Goal: Obtain resource: Download file/media

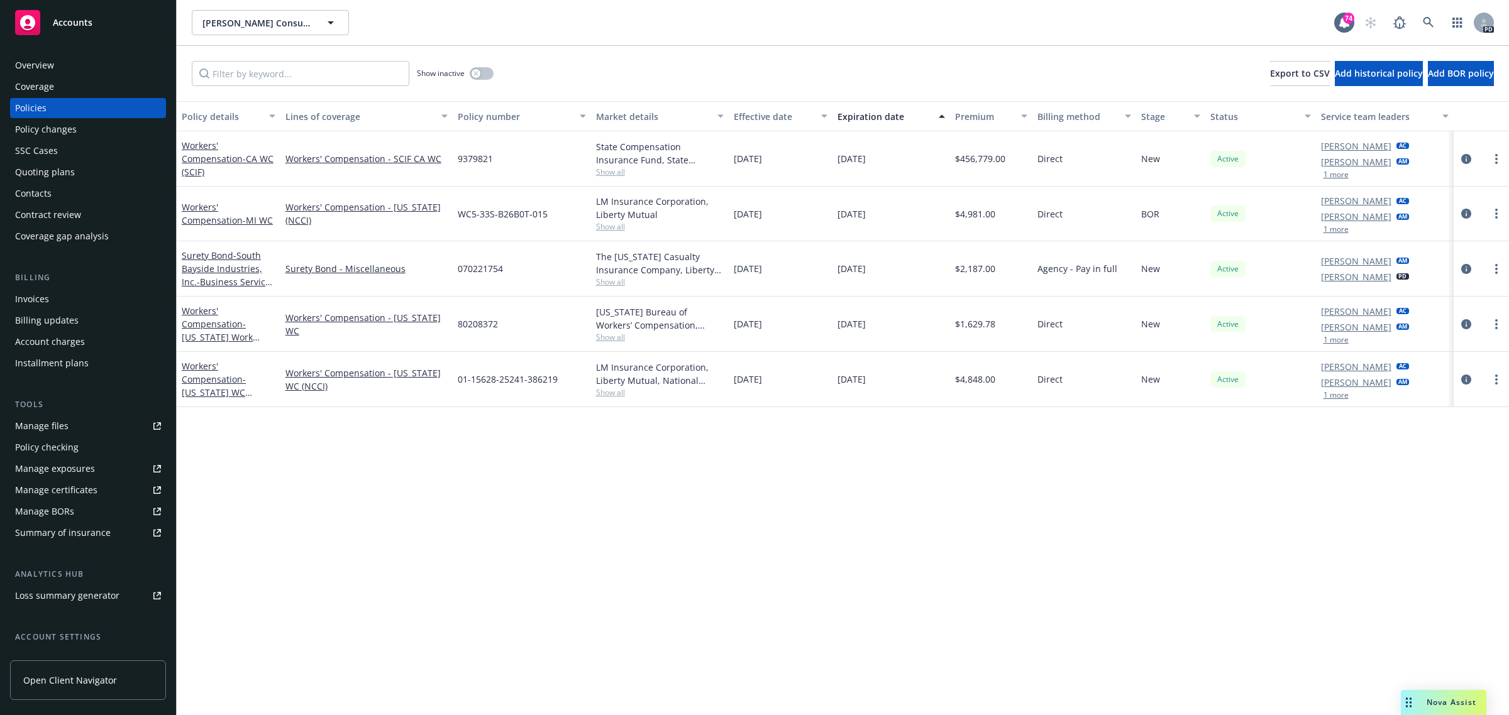
click at [64, 14] on div "Accounts" at bounding box center [88, 22] width 146 height 25
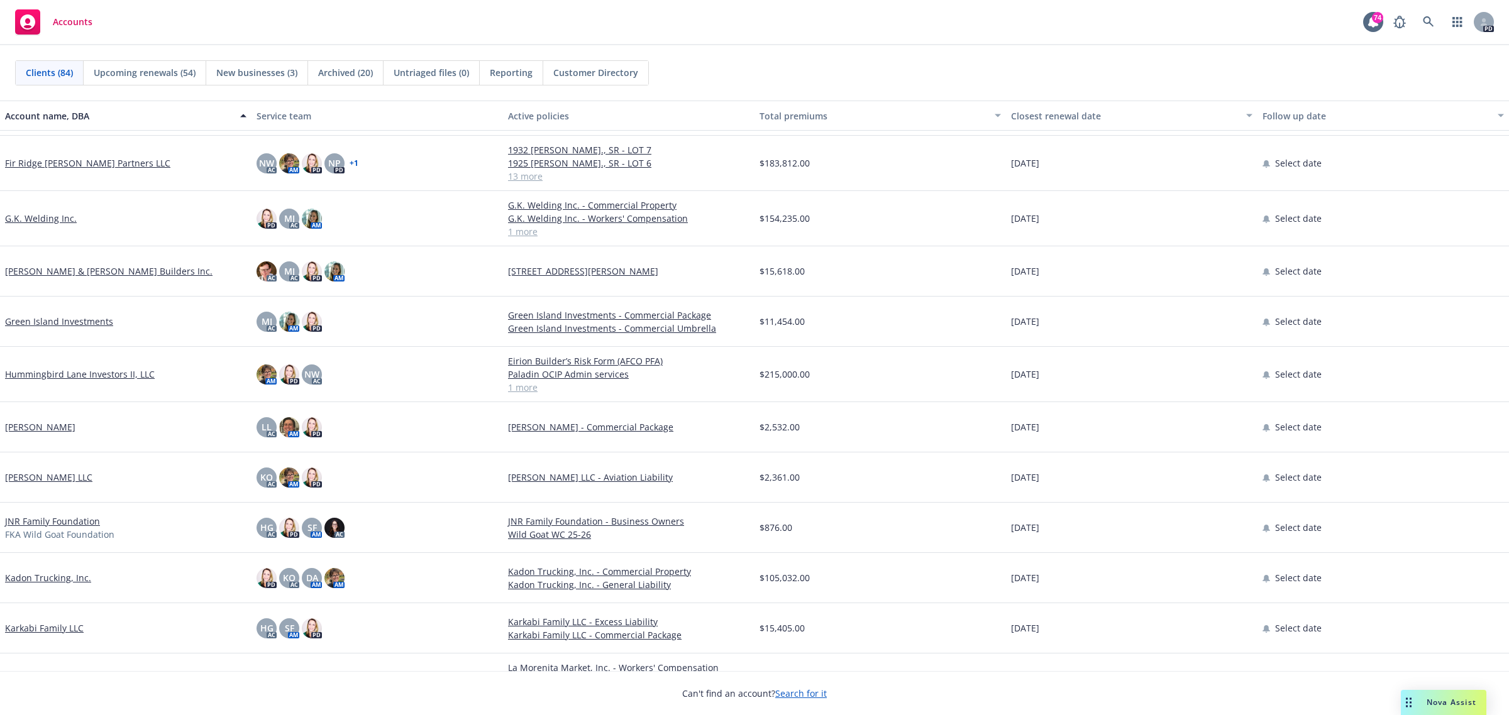
scroll to position [1729, 0]
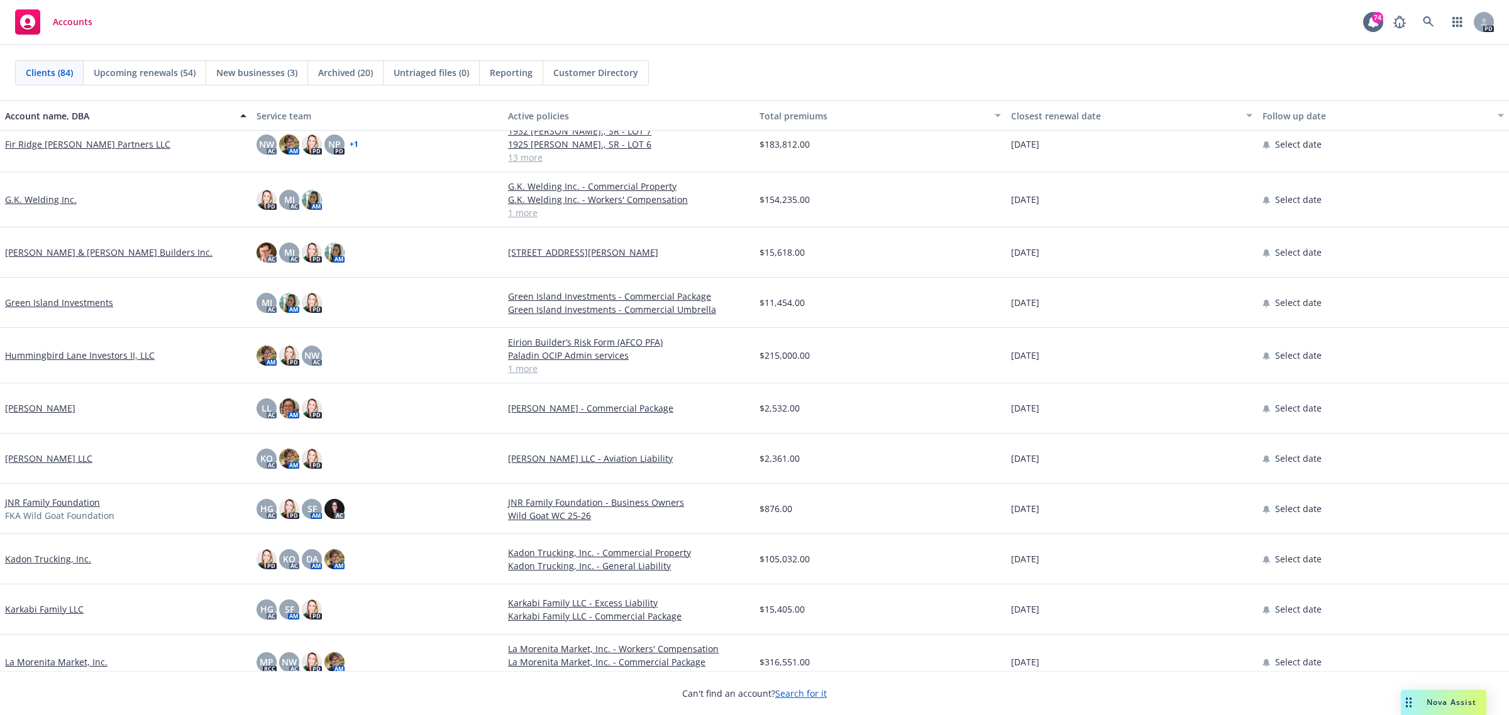
click at [36, 199] on link "G.K. Welding Inc." at bounding box center [41, 199] width 72 height 13
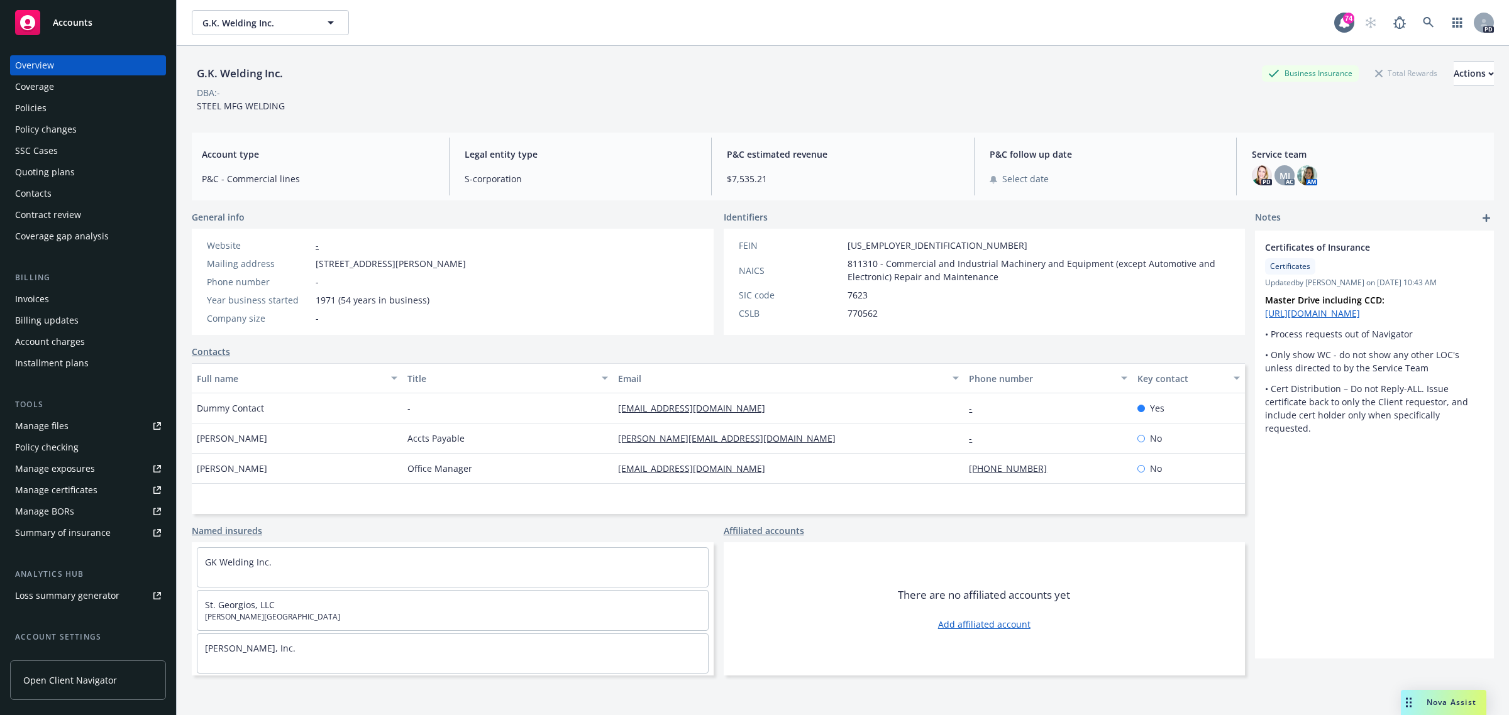
click at [31, 102] on div "Policies" at bounding box center [30, 108] width 31 height 20
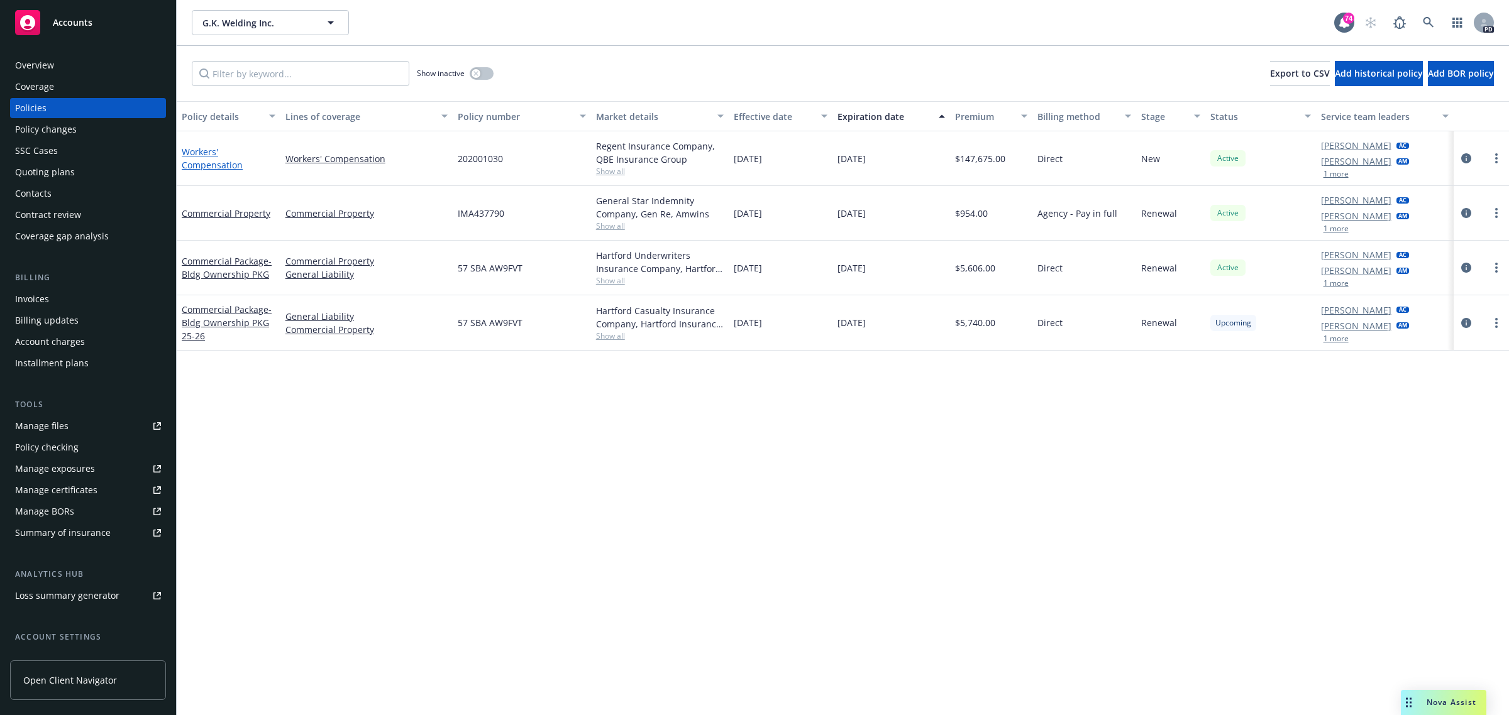
click at [203, 149] on link "Workers' Compensation" at bounding box center [212, 158] width 61 height 25
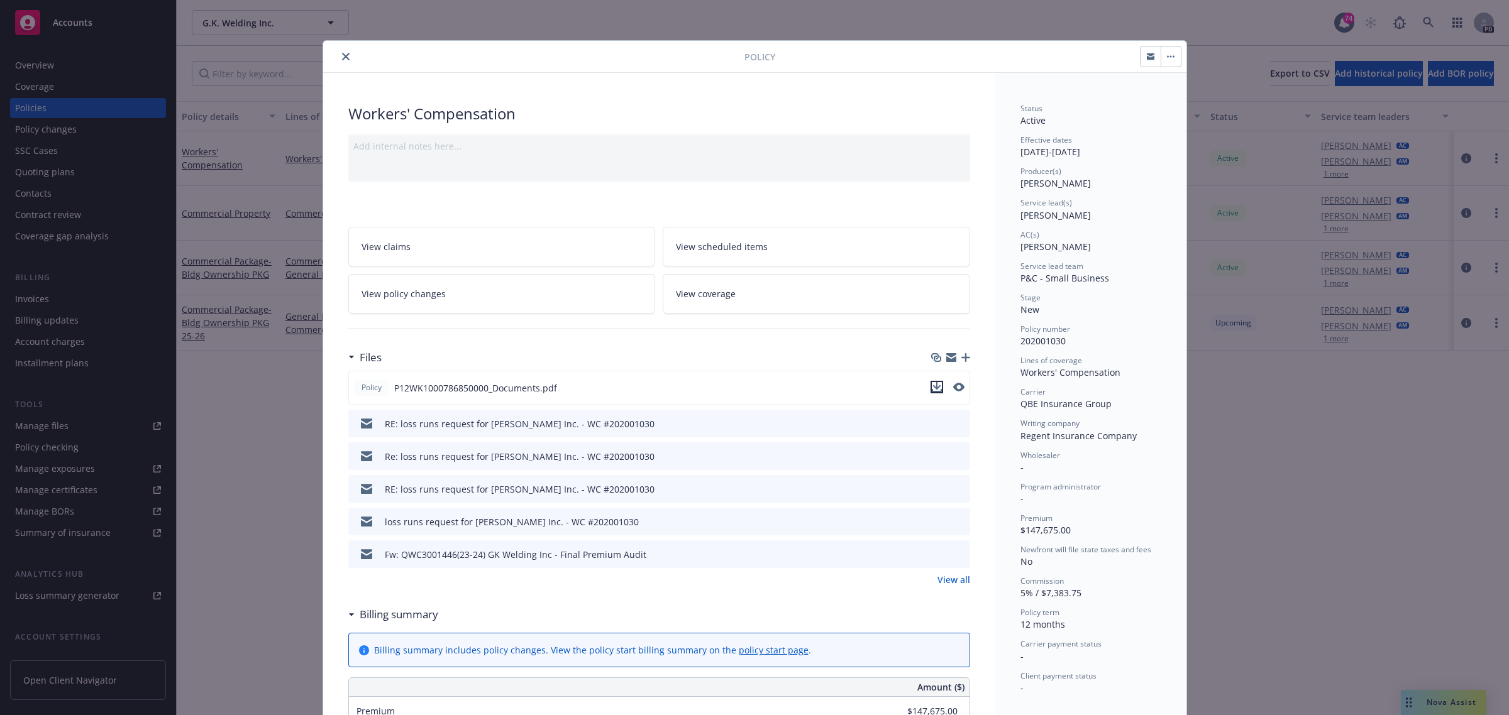
click at [932, 390] on icon "download file" at bounding box center [937, 387] width 10 height 10
click at [342, 57] on icon "close" at bounding box center [346, 57] width 8 height 8
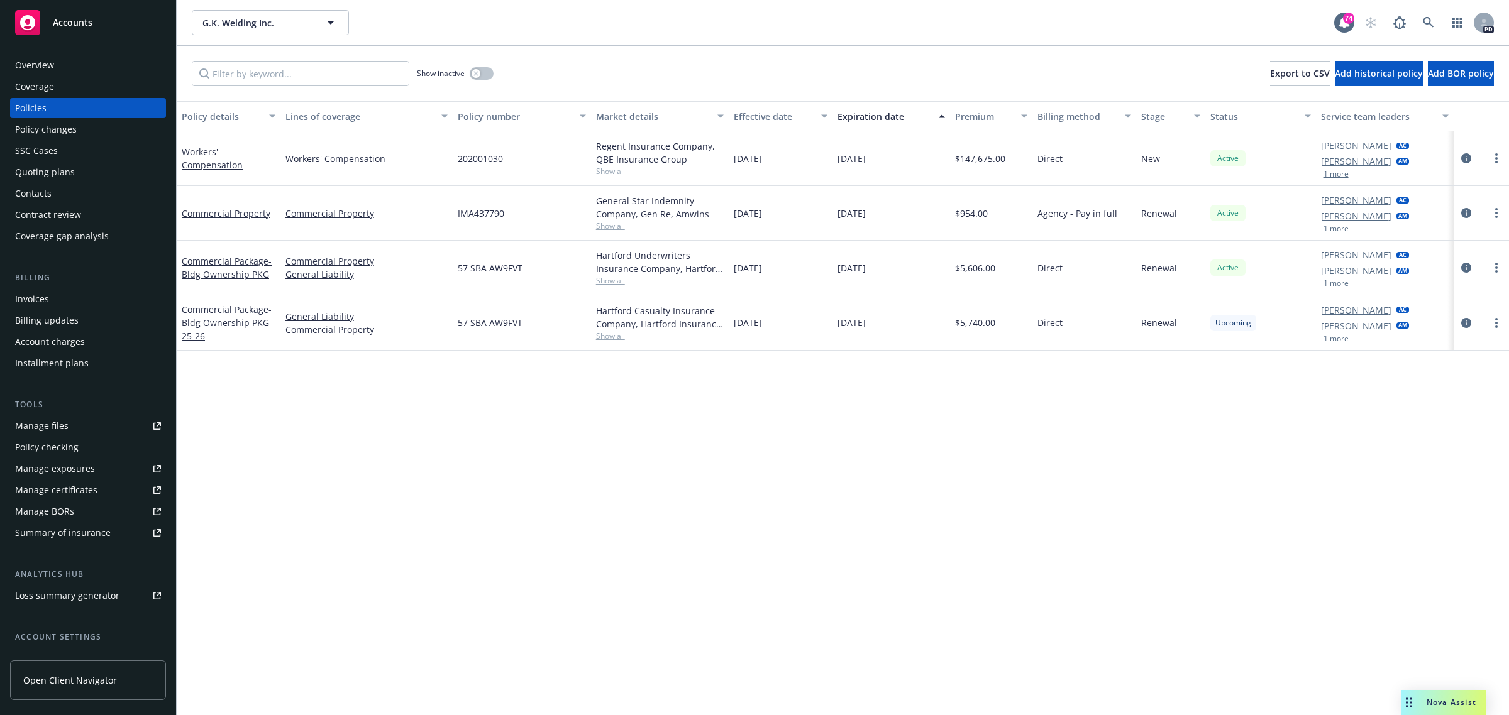
click at [77, 19] on span "Accounts" at bounding box center [73, 23] width 40 height 10
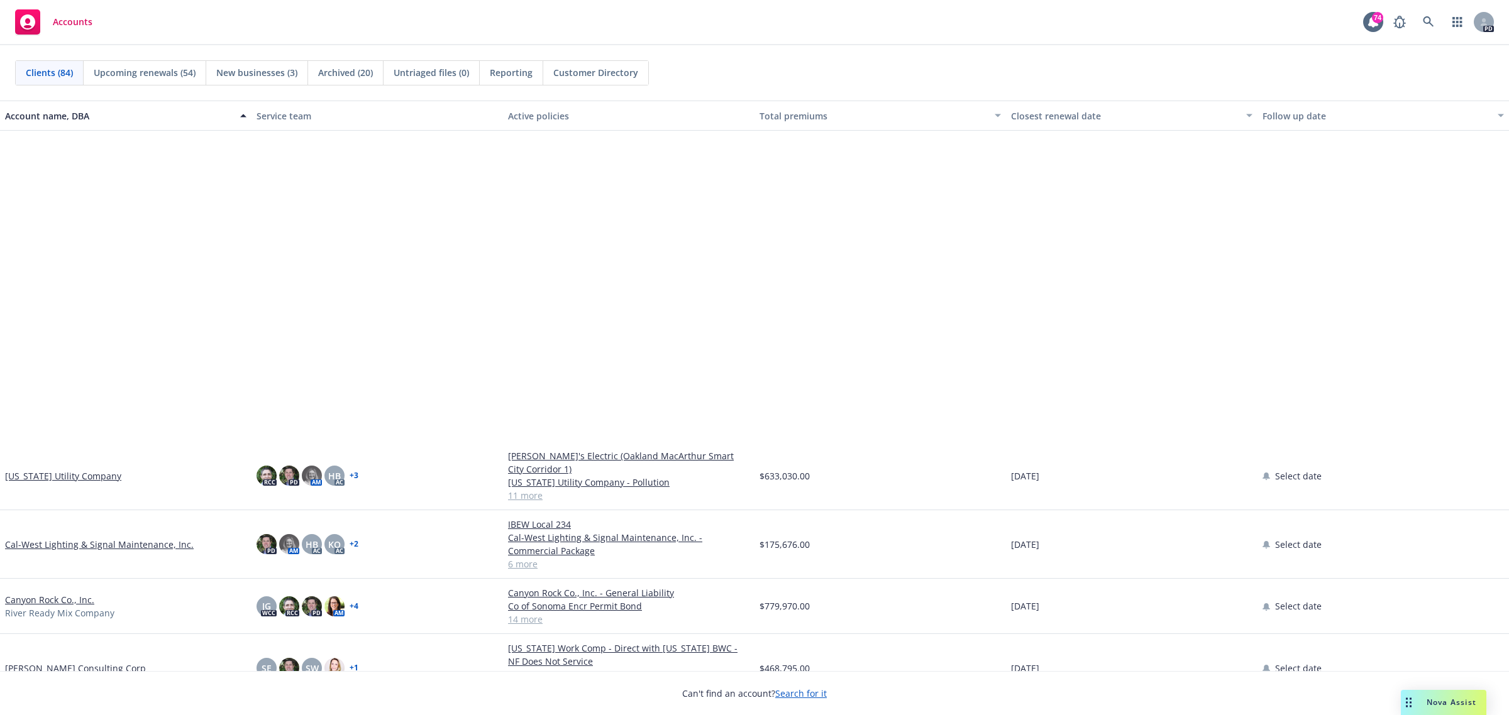
scroll to position [786, 0]
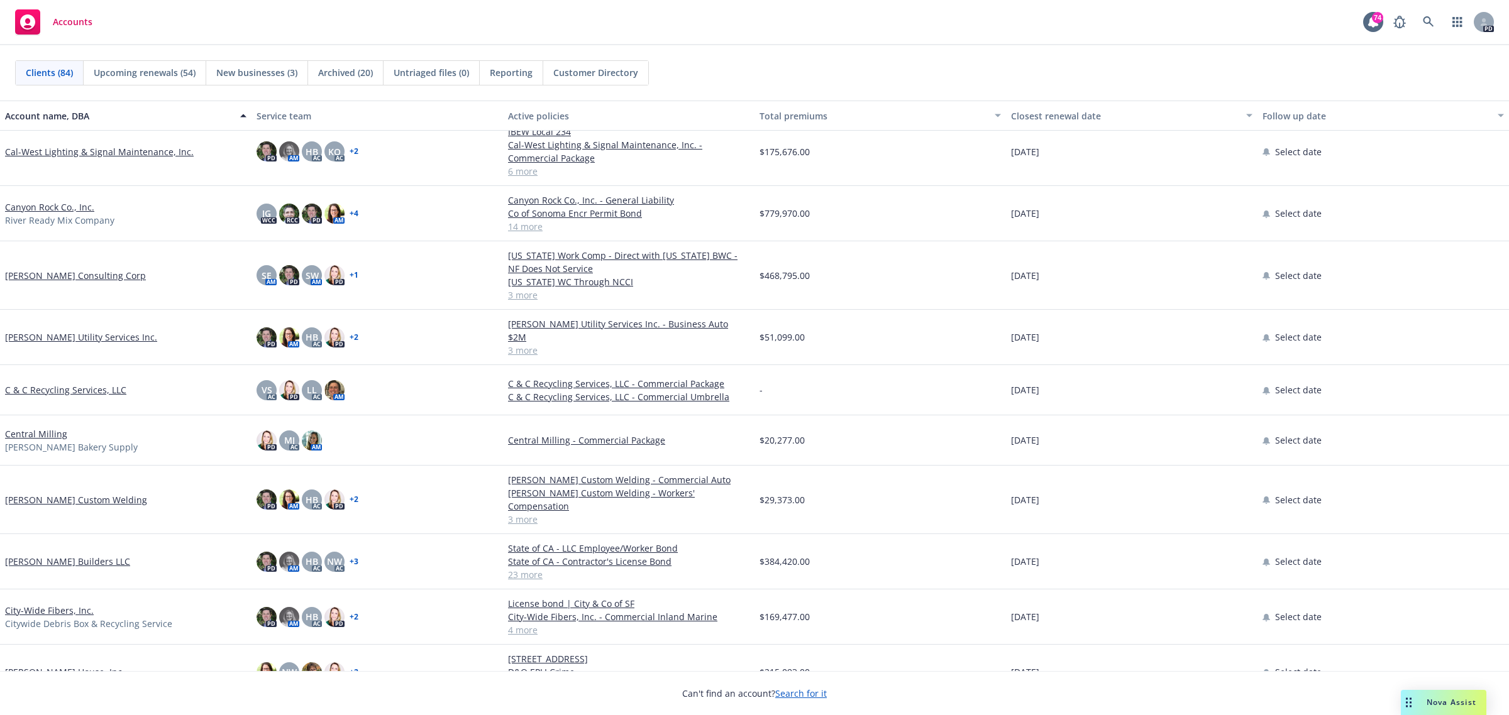
click at [41, 269] on link "[PERSON_NAME] Consulting Corp" at bounding box center [75, 275] width 141 height 13
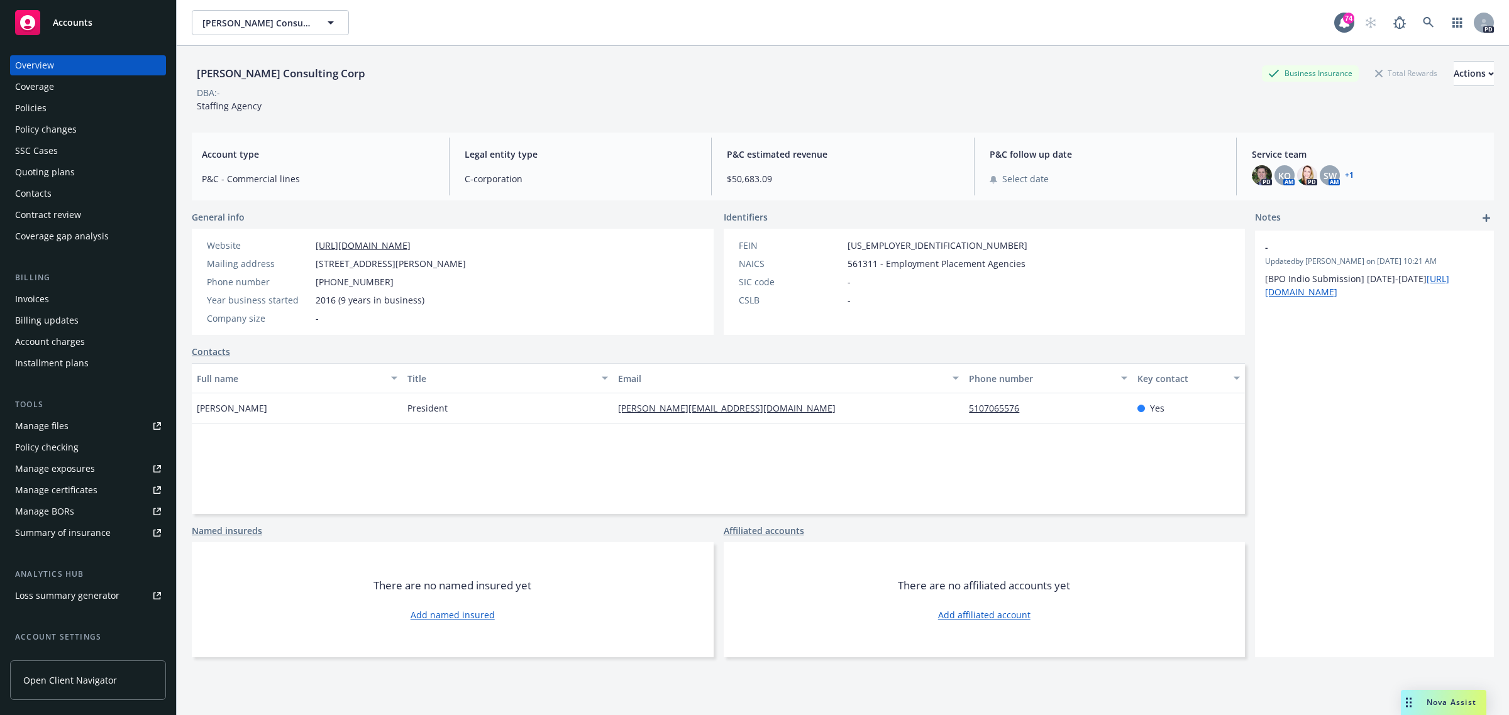
click at [33, 104] on div "Policies" at bounding box center [30, 108] width 31 height 20
